Goal: Task Accomplishment & Management: Manage account settings

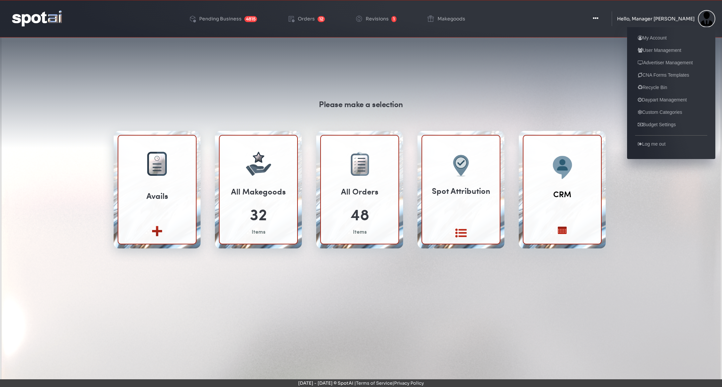
click at [671, 45] on ul "My Account User Management Advertiser Management CNA Forms Templates Recycle Bi…" at bounding box center [671, 93] width 88 height 132
click at [670, 52] on link "User Management" at bounding box center [659, 50] width 49 height 8
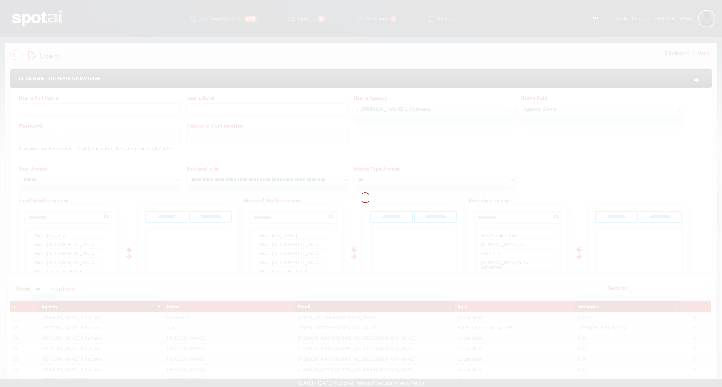
select select
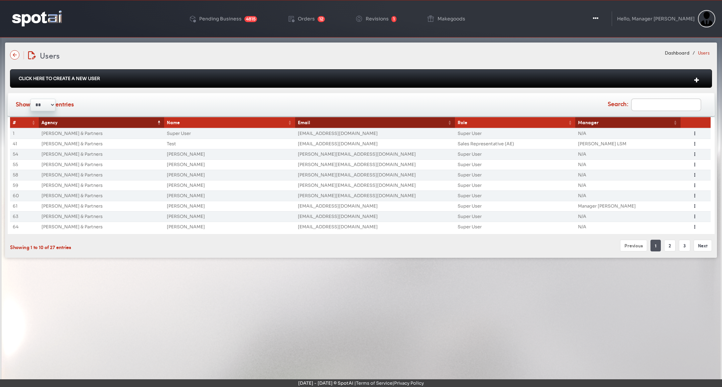
type input "**********"
click at [595, 82] on div "Click Here To Create A New User" at bounding box center [361, 78] width 702 height 18
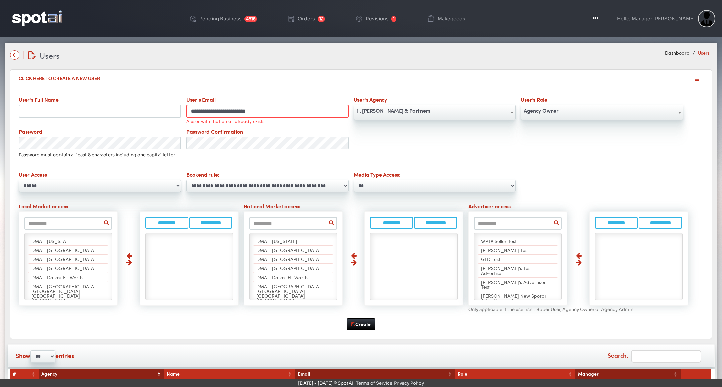
click at [595, 82] on div "Click Here To Create A New User" at bounding box center [361, 78] width 702 height 18
